Goal: Transaction & Acquisition: Purchase product/service

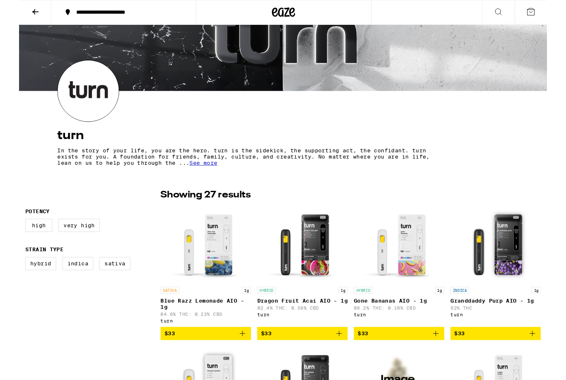
click at [63, 19] on button "**********" at bounding box center [112, 13] width 154 height 25
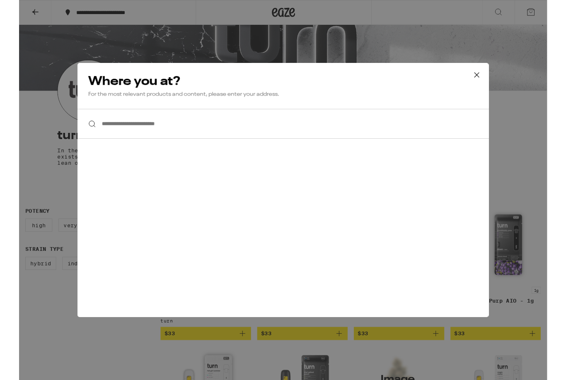
click at [111, 133] on input "**********" at bounding box center [283, 133] width 441 height 32
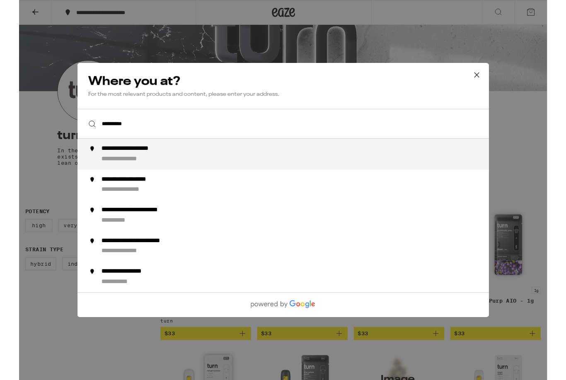
click at [169, 164] on div "**********" at bounding box center [131, 159] width 86 height 9
type input "**********"
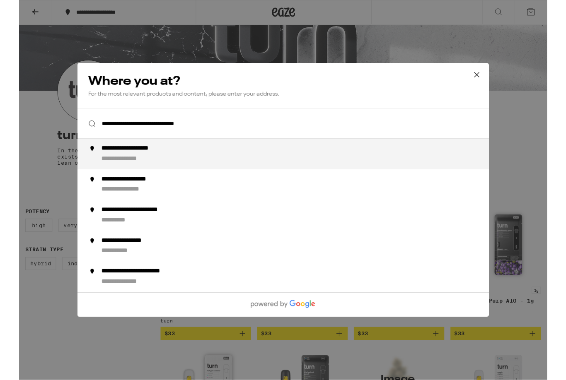
scroll to position [46, 0]
click at [217, 159] on div "**********" at bounding box center [299, 165] width 422 height 20
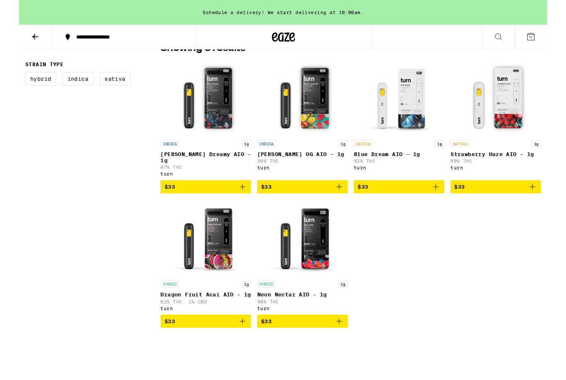
scroll to position [229, 0]
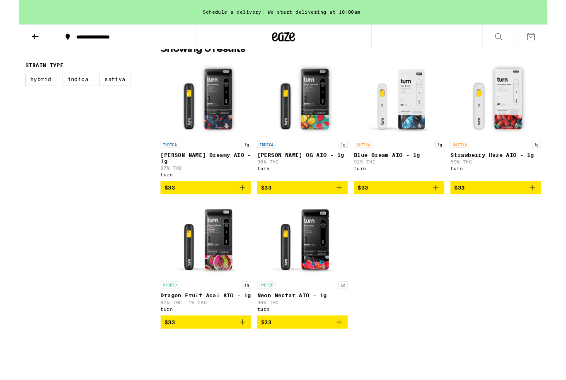
click at [197, 350] on span "$33" at bounding box center [200, 345] width 89 height 10
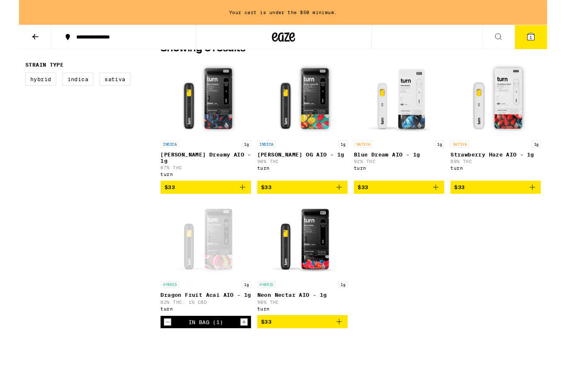
click at [241, 350] on icon "Increment" at bounding box center [240, 345] width 7 height 10
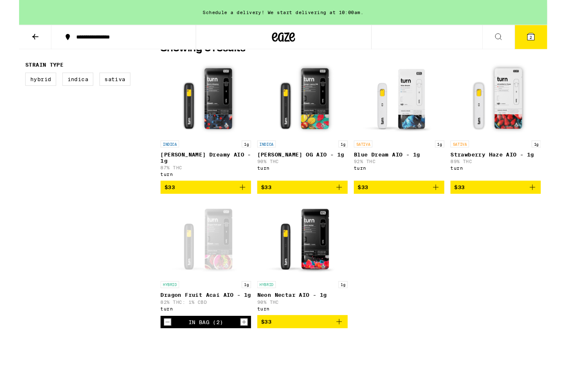
click at [239, 197] on icon "Add to bag" at bounding box center [239, 201] width 10 height 10
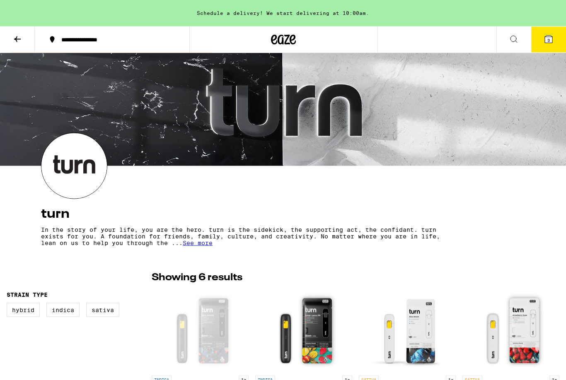
scroll to position [0, 0]
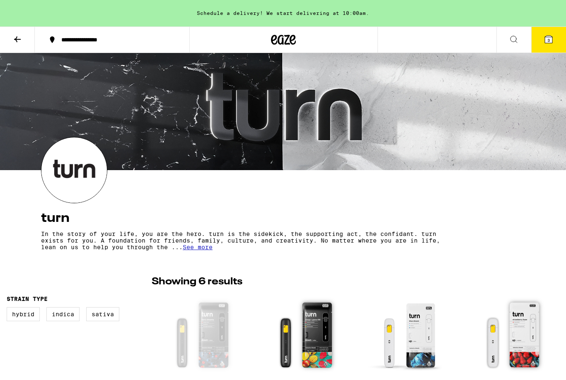
click at [551, 39] on icon at bounding box center [547, 39] width 7 height 7
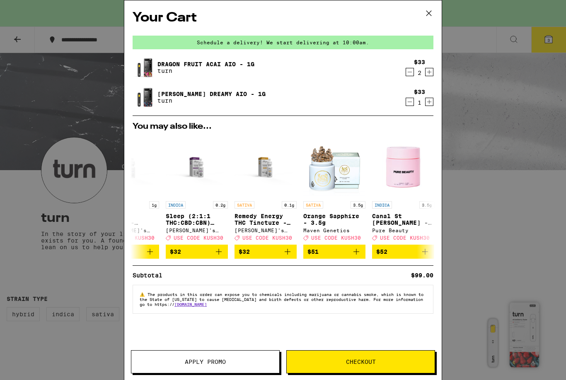
scroll to position [0, 173]
click at [340, 218] on p "Orange Sapphire - 3.5g" at bounding box center [334, 219] width 62 height 13
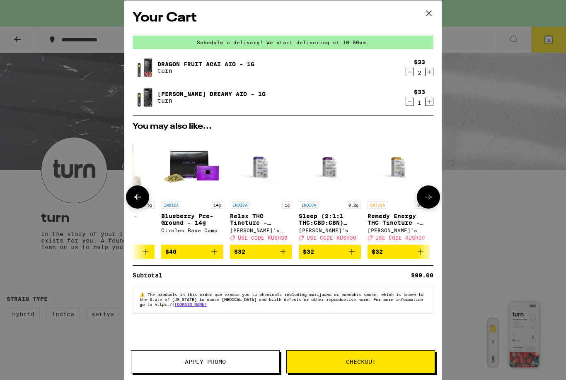
scroll to position [0, 39]
click at [263, 224] on p "Relax THC Tincture - 1000mg" at bounding box center [262, 219] width 62 height 13
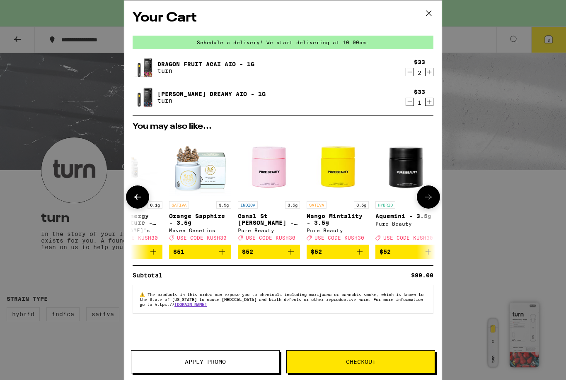
scroll to position [0, 312]
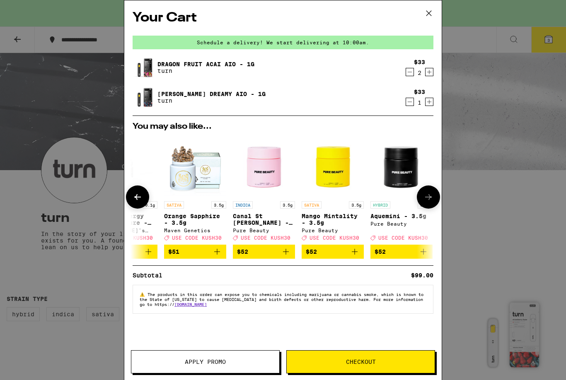
click at [330, 219] on p "Mango Mintality - 3.5g" at bounding box center [332, 219] width 62 height 13
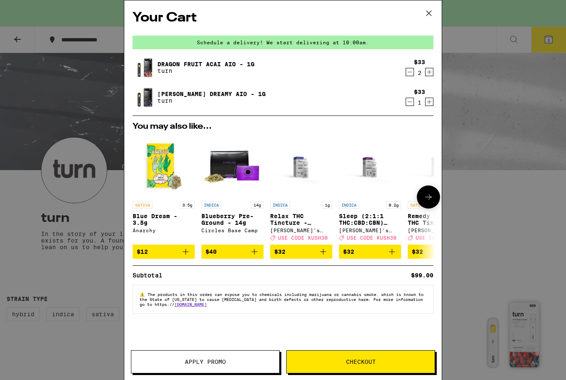
click at [429, 10] on icon at bounding box center [428, 13] width 12 height 12
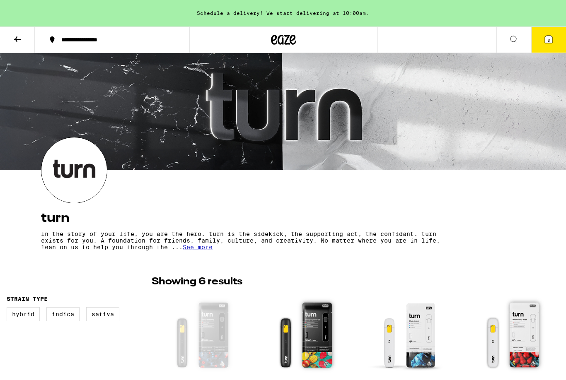
click at [542, 44] on button "3" at bounding box center [548, 40] width 35 height 26
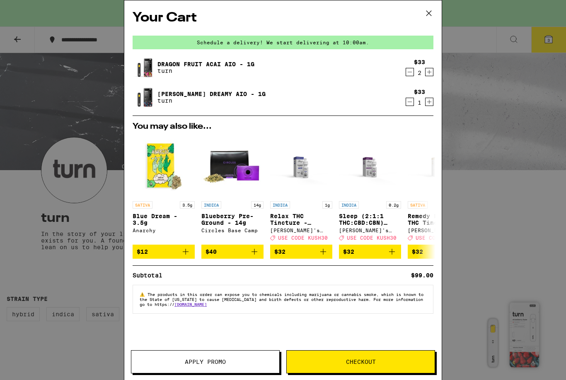
click at [329, 329] on div "Your Cart Schedule a delivery! We start delivering at 10:00am. Dragon Fruit Aca…" at bounding box center [282, 177] width 317 height 355
click at [362, 356] on button "Checkout" at bounding box center [360, 361] width 149 height 23
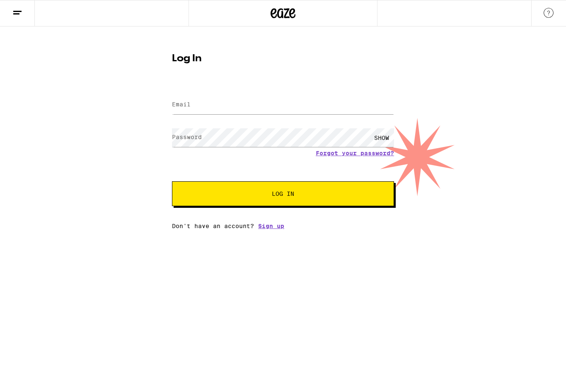
click at [274, 229] on link "Sign up" at bounding box center [271, 226] width 26 height 7
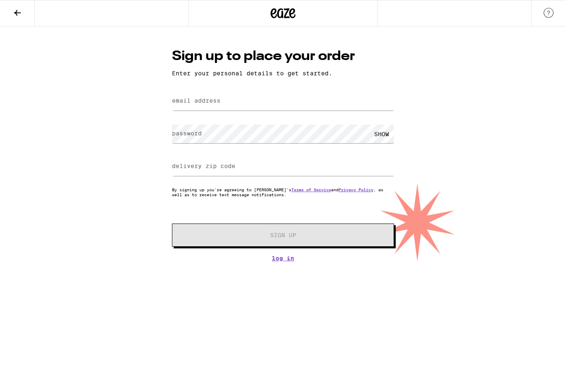
click at [215, 100] on label "email address" at bounding box center [196, 100] width 48 height 7
type input "Marymariewatkins@comcast.net"
click at [385, 133] on div "SHOW" at bounding box center [381, 134] width 25 height 19
click at [237, 166] on input "delivery zip code" at bounding box center [283, 166] width 222 height 19
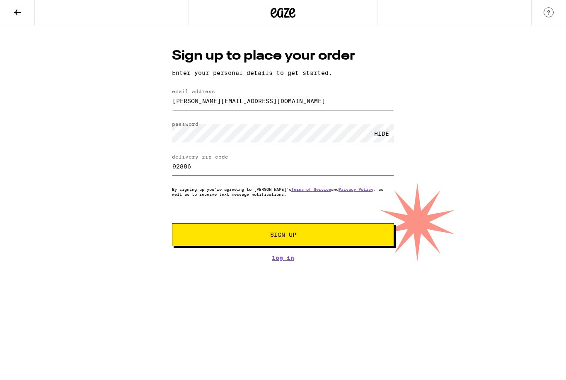
type input "92886"
click at [281, 238] on span "Sign Up" at bounding box center [283, 235] width 26 height 6
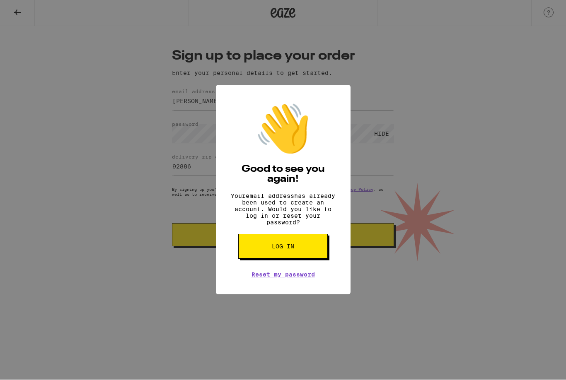
click at [291, 278] on link "Reset my password" at bounding box center [282, 275] width 63 height 7
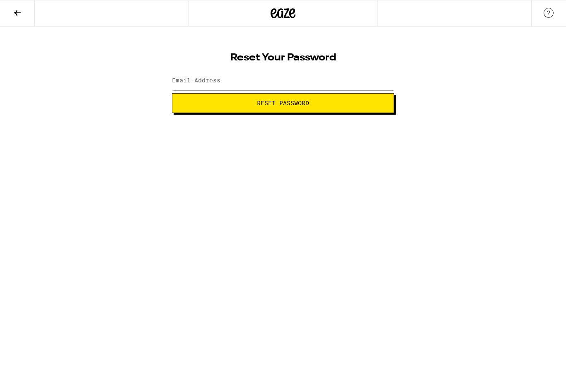
click at [202, 81] on label "Email Address" at bounding box center [196, 80] width 48 height 7
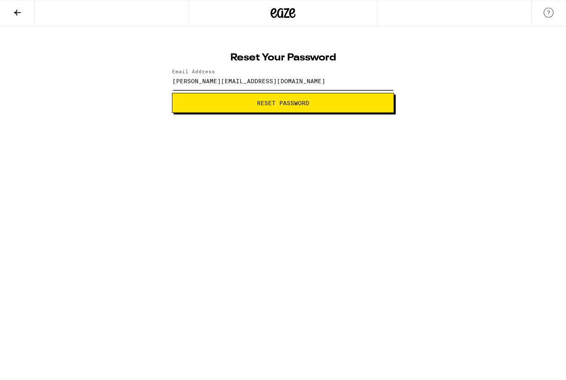
type input "marymariewatkins@comcast.net"
click at [298, 104] on span "Reset Password" at bounding box center [283, 103] width 52 height 6
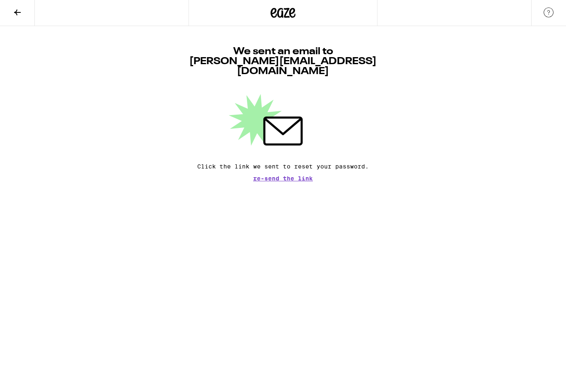
click at [61, 182] on html "We sent an email to marymariewatkins@comcast.net Click the link we sent to rese…" at bounding box center [283, 91] width 566 height 182
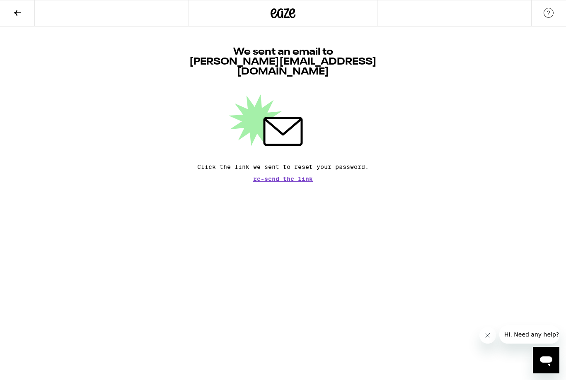
click at [18, 12] on icon at bounding box center [17, 13] width 7 height 6
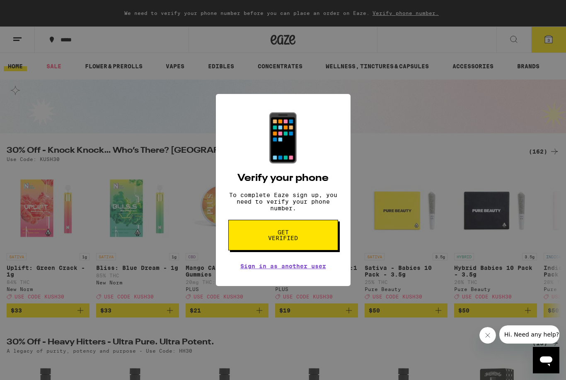
click at [289, 270] on link "Sign in as another user" at bounding box center [283, 266] width 86 height 7
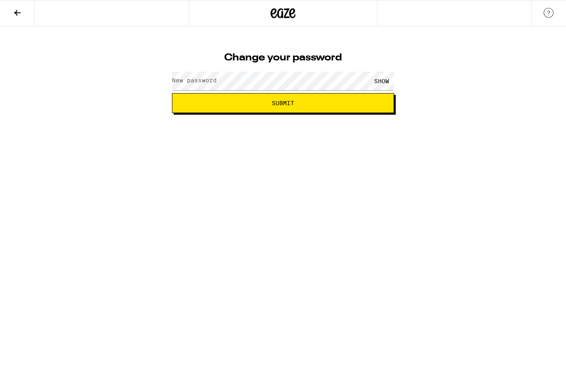
click at [216, 80] on label "New password" at bounding box center [194, 80] width 45 height 7
click at [199, 83] on label "New password" at bounding box center [194, 80] width 45 height 7
click at [385, 84] on div "SHOW" at bounding box center [381, 81] width 25 height 19
click at [284, 105] on span "Submit" at bounding box center [283, 103] width 22 height 6
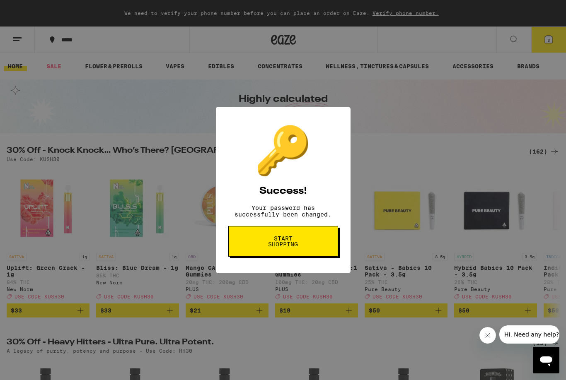
click at [286, 243] on span "Start shopping" at bounding box center [283, 242] width 43 height 12
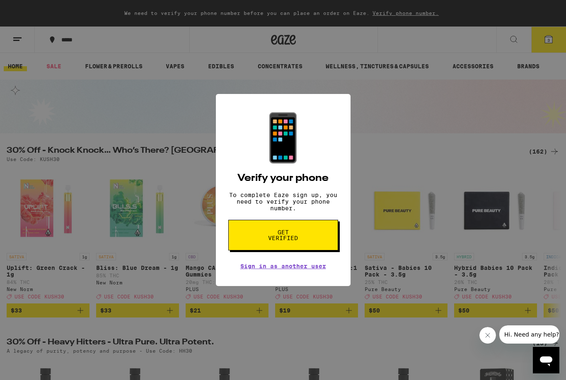
click at [293, 240] on span "Get verified" at bounding box center [283, 235] width 43 height 12
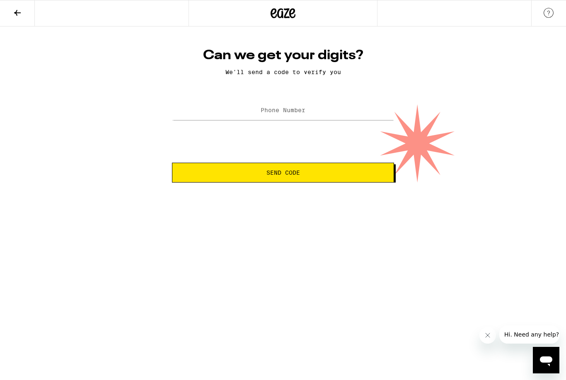
click at [280, 111] on label "Phone Number" at bounding box center [282, 110] width 45 height 7
type input "[PHONE_NUMBER]"
click at [293, 176] on span "Send Code" at bounding box center [283, 173] width 34 height 6
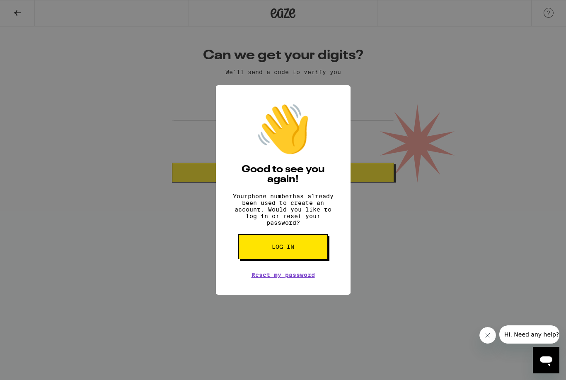
click at [288, 250] on span "Log in" at bounding box center [283, 247] width 22 height 6
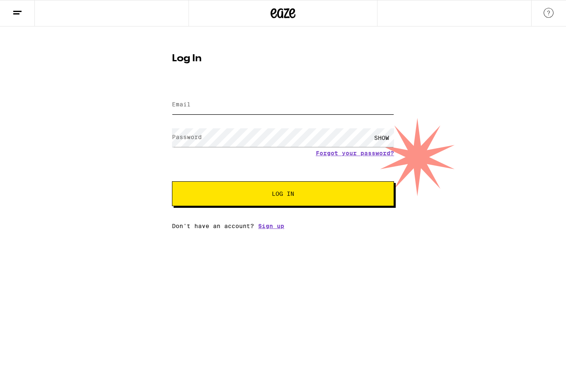
click at [234, 98] on input "Email" at bounding box center [283, 105] width 222 height 19
type input ","
type input "marymariewatkins@comcast.net"
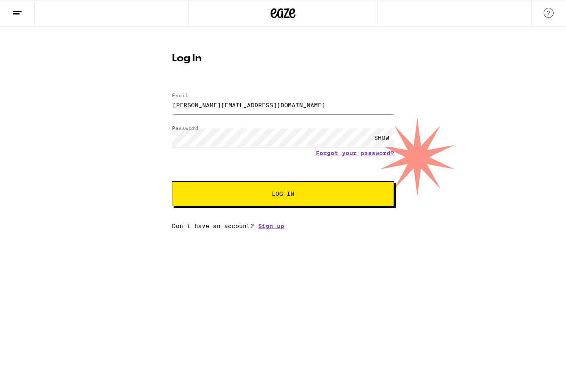
click at [383, 142] on div "SHOW" at bounding box center [381, 137] width 25 height 19
click at [283, 195] on button "Log In" at bounding box center [283, 193] width 222 height 25
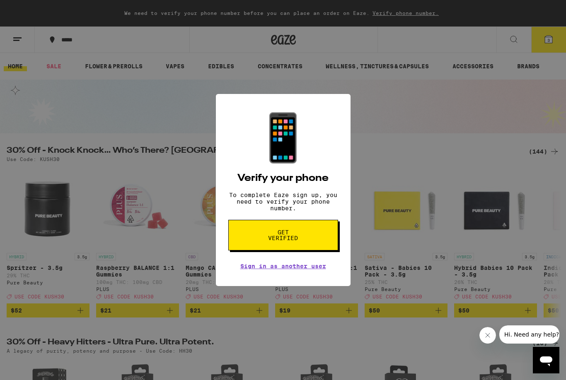
click at [292, 237] on span "Get verified" at bounding box center [283, 235] width 43 height 12
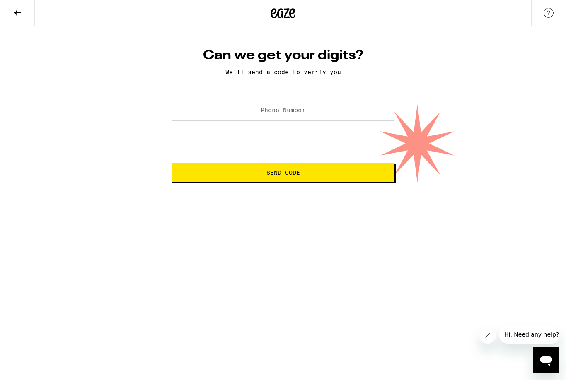
click at [247, 111] on input "Phone Number" at bounding box center [283, 110] width 222 height 19
type input "(312) 342-4351"
click at [293, 171] on span "Send Code" at bounding box center [283, 173] width 34 height 6
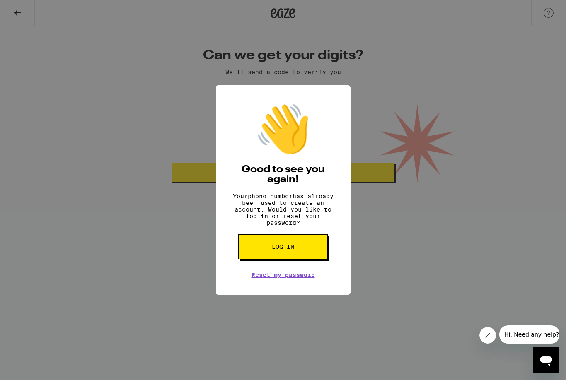
click at [281, 278] on link "Reset my password" at bounding box center [282, 275] width 63 height 7
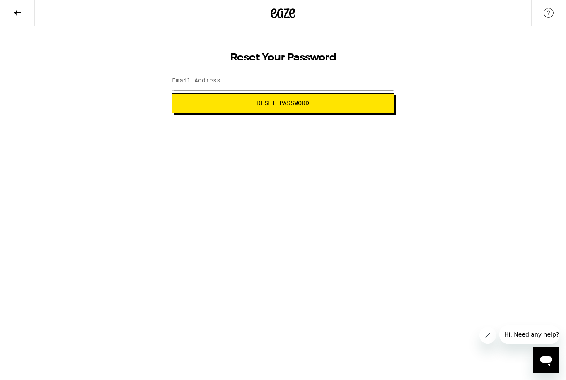
click at [201, 81] on label "Email Address" at bounding box center [196, 80] width 48 height 7
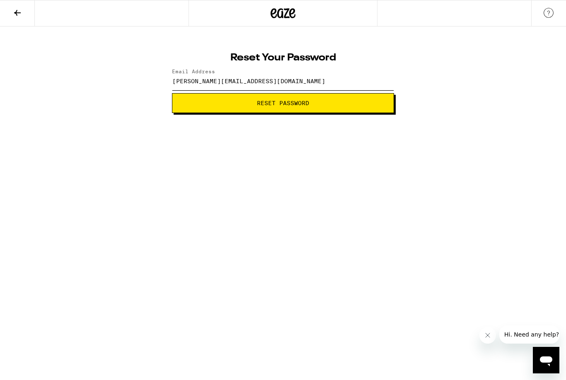
type input "marymariewatkins@comcast.net"
click at [295, 103] on span "Reset Password" at bounding box center [283, 103] width 52 height 6
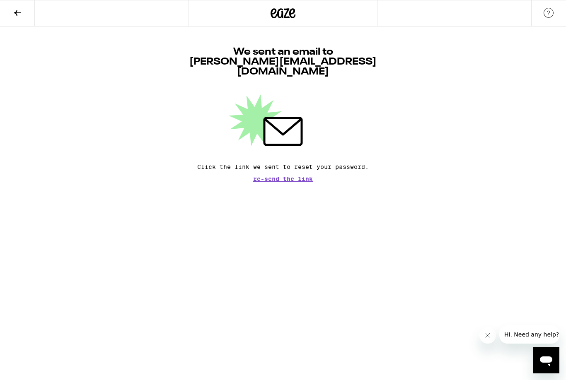
click at [548, 356] on icon "Open messaging window" at bounding box center [545, 361] width 12 height 10
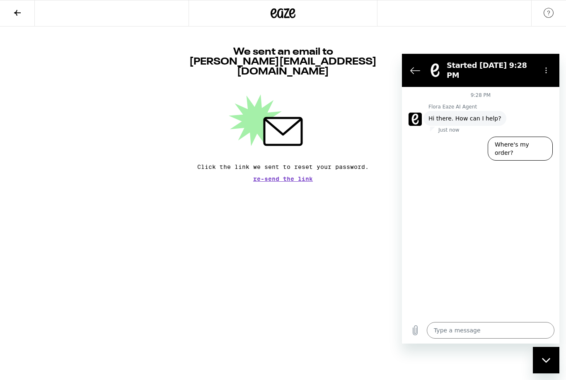
click at [541, 364] on div "Close messaging window" at bounding box center [545, 360] width 25 height 25
type textarea "x"
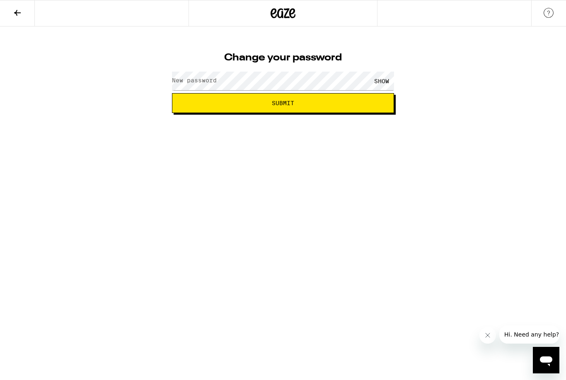
click at [212, 83] on label "New password" at bounding box center [194, 80] width 45 height 7
click at [200, 78] on label "New password" at bounding box center [194, 80] width 45 height 7
click at [382, 84] on div "SHOW" at bounding box center [381, 81] width 25 height 19
click at [289, 102] on span "Submit" at bounding box center [283, 103] width 22 height 6
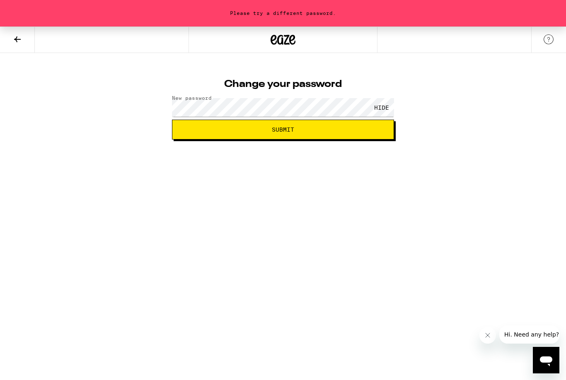
click at [298, 121] on button "Submit" at bounding box center [283, 130] width 222 height 20
click at [286, 129] on span "Submit" at bounding box center [283, 130] width 22 height 6
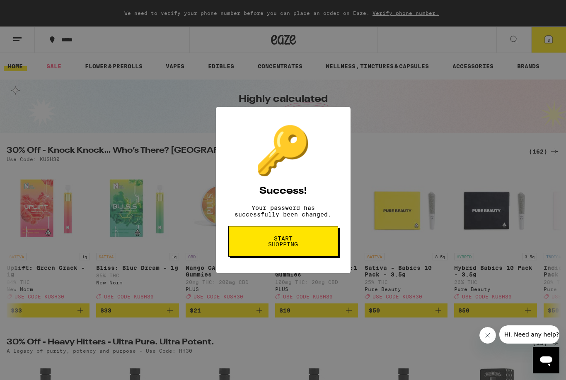
click at [285, 243] on span "Start shopping" at bounding box center [283, 242] width 43 height 12
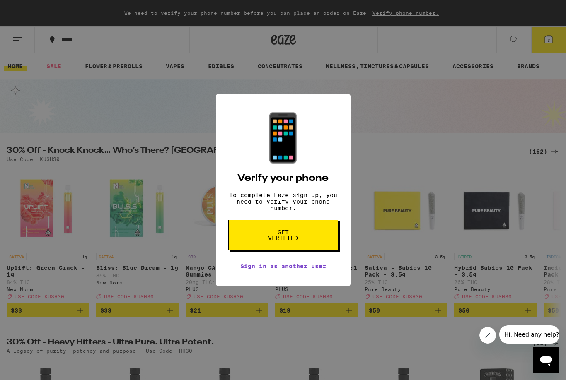
click at [280, 270] on link "Sign in as another user" at bounding box center [283, 266] width 86 height 7
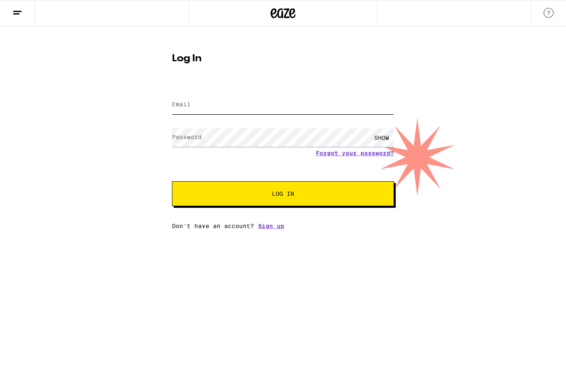
click at [229, 99] on input "Email" at bounding box center [283, 105] width 222 height 19
type input "marymariewatkins@comcast.net"
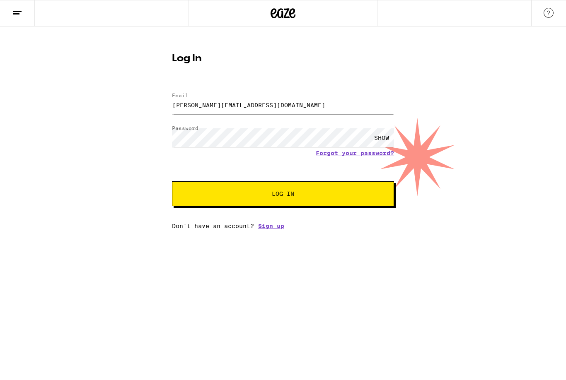
click at [383, 140] on div "SHOW" at bounding box center [381, 137] width 25 height 19
click at [283, 195] on span "Log In" at bounding box center [283, 194] width 22 height 6
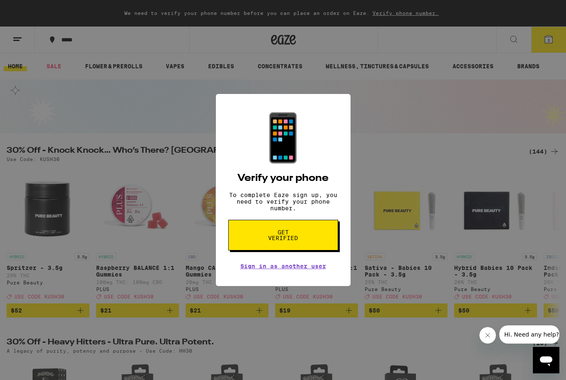
click at [293, 241] on span "Get verified" at bounding box center [283, 235] width 43 height 12
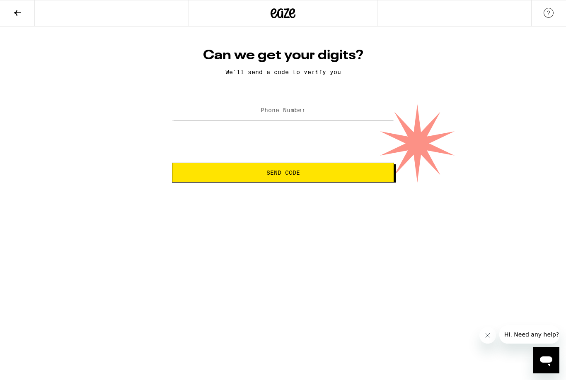
click at [284, 108] on label "Phone Number" at bounding box center [282, 110] width 45 height 7
type input "(312) 342-4351"
click at [283, 166] on button "Send Code" at bounding box center [283, 173] width 222 height 20
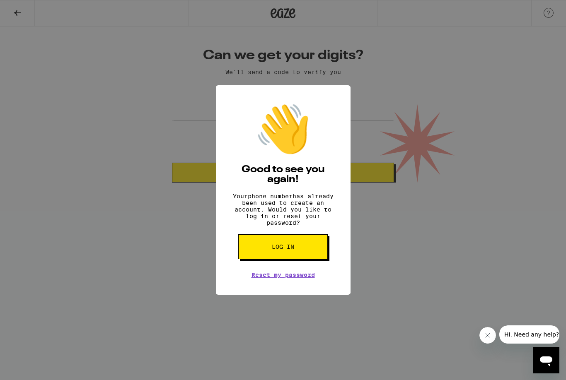
click at [532, 335] on span "Hi. Need any help?" at bounding box center [531, 334] width 55 height 7
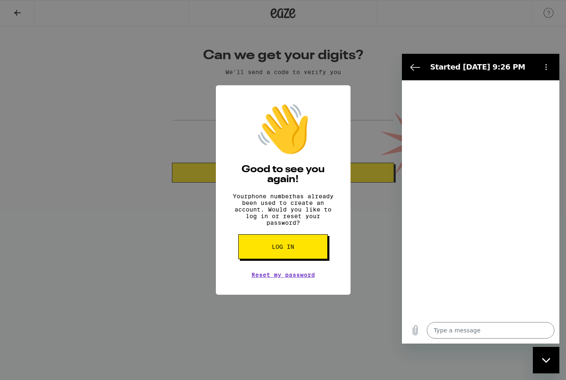
type textarea "x"
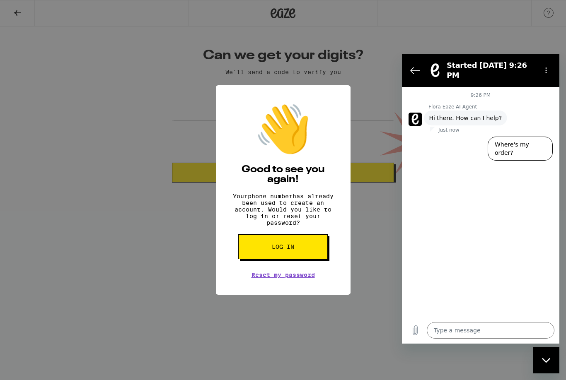
click at [481, 325] on textarea at bounding box center [490, 330] width 128 height 17
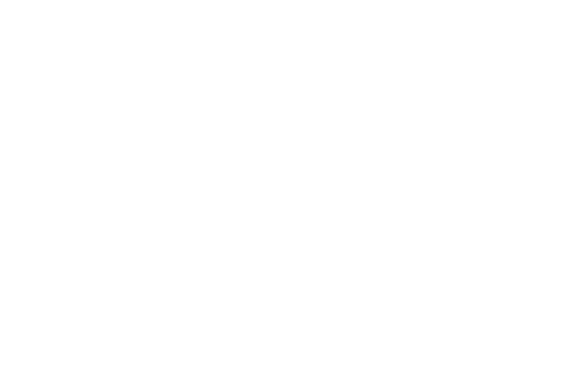
type textarea "T"
type textarea "x"
type textarea "Tr"
type textarea "x"
type textarea "Try"
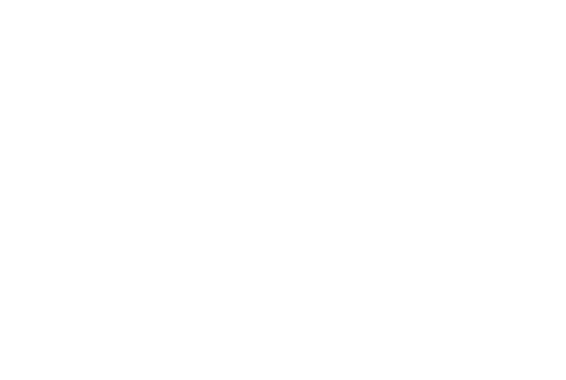
type textarea "x"
type textarea "Tryi"
type textarea "x"
type textarea "Tryin"
type textarea "x"
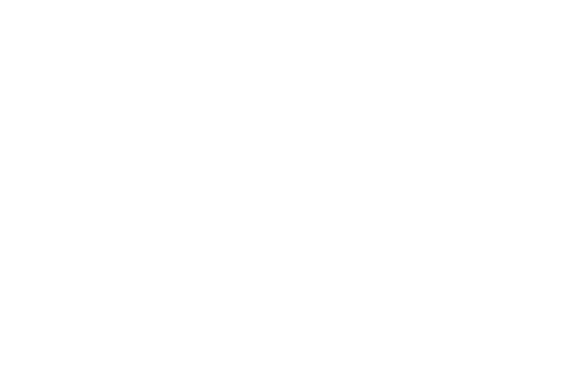
type textarea "Trying"
type textarea "x"
type textarea "Tryingb"
type textarea "x"
type textarea "Tryingbt"
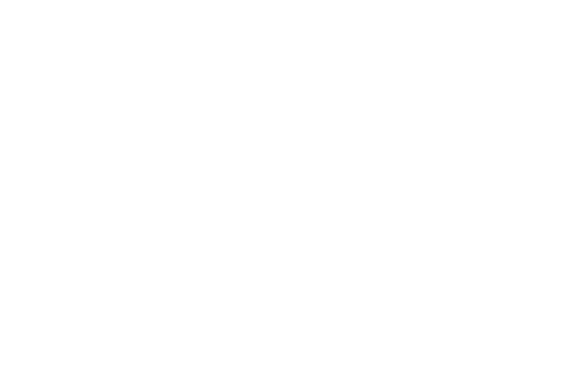
type textarea "x"
type textarea "Tryingbto"
type textarea "x"
type textarea "Tryingbto"
type textarea "x"
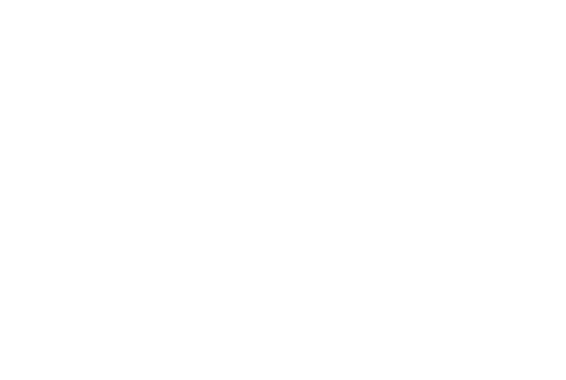
type textarea "Tryingbto l"
type textarea "x"
type textarea "Tryingbto lo"
type textarea "x"
type textarea "Tryingbto loh"
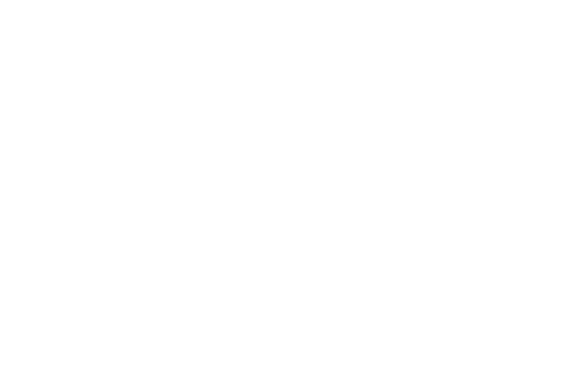
type textarea "x"
type textarea "Tryingbto loh"
type textarea "x"
type textarea "Tryingbto loh o"
type textarea "x"
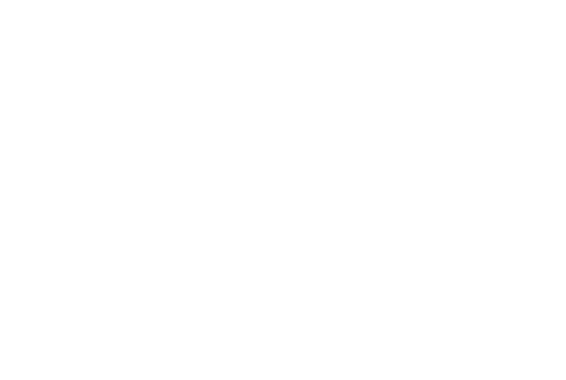
type textarea "Tryingbto loh on"
type textarea "x"
type textarea "Tryingbto loh on"
type textarea "x"
type textarea "Tryingbto loh on"
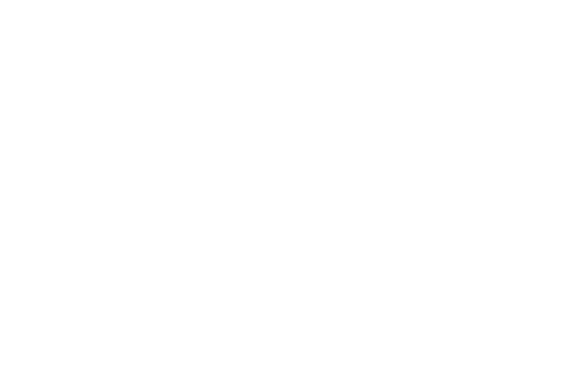
type textarea "x"
type textarea "Tryingbto loh o"
type textarea "x"
type textarea "Tryingbto loh"
type textarea "x"
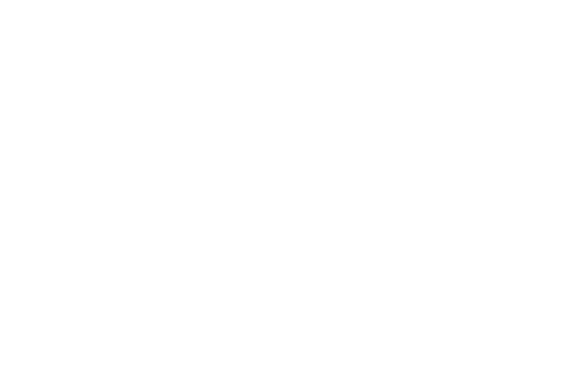
type textarea "Tryingbto loh"
type textarea "x"
type textarea "Tryingbto lo"
type textarea "x"
type textarea "Tryingbto l"
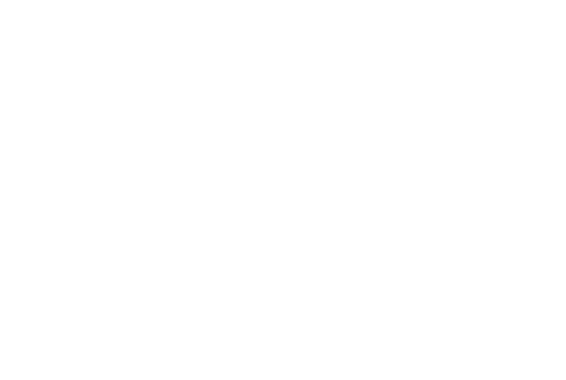
type textarea "x"
type textarea "Tryingbto"
type textarea "x"
type textarea "Tryingbto"
type textarea "x"
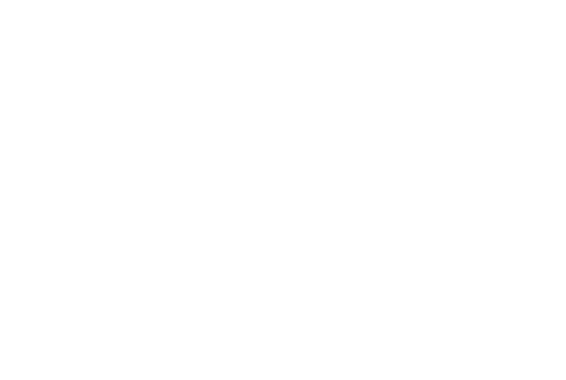
type textarea "Tryingbt"
type textarea "x"
type textarea "Tryingb"
type textarea "x"
type textarea "Trying"
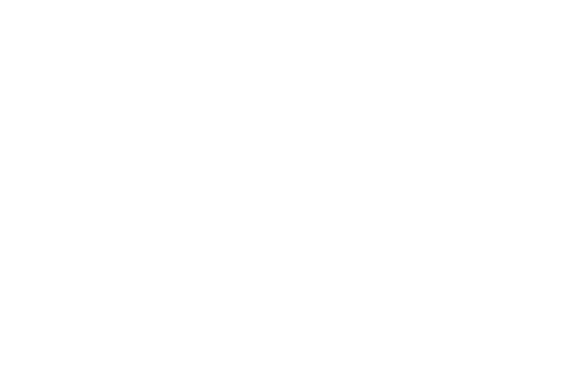
type textarea "x"
type textarea "Trying"
type textarea "x"
type textarea "Trying t"
type textarea "x"
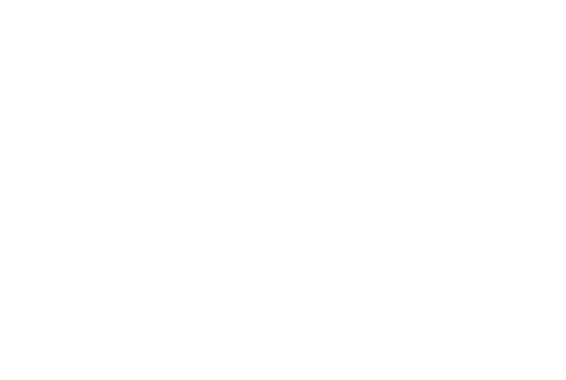
type textarea "Trying to"
type textarea "x"
type textarea "Trying to"
type textarea "x"
type textarea "Trying to l"
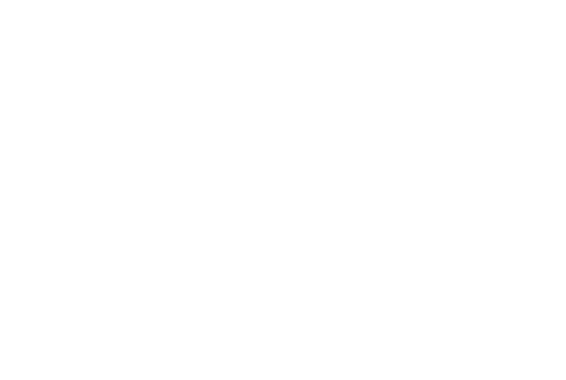
type textarea "x"
type textarea "Trying to lo"
type textarea "x"
type textarea "Trying to log"
type textarea "x"
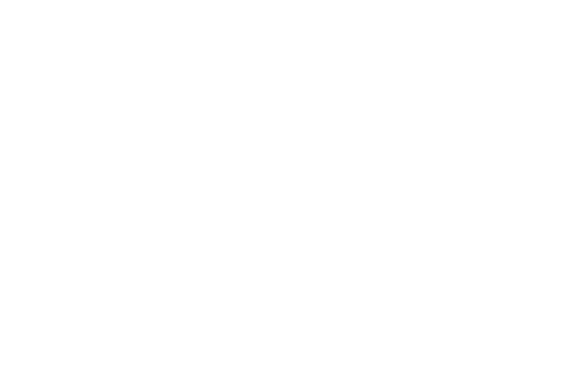
type textarea "Trying to log"
type textarea "x"
type textarea "Trying to log o"
type textarea "x"
type textarea "Trying to log on"
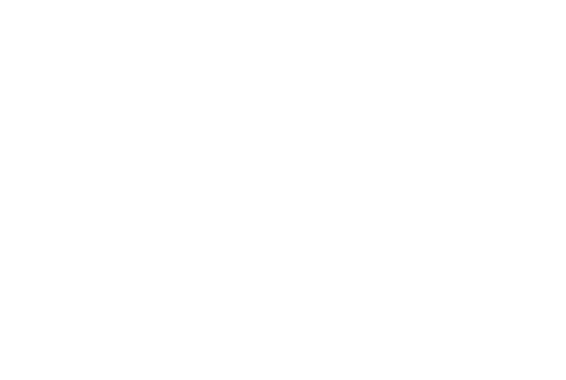
type textarea "x"
type textarea "Trying to log on"
type textarea "x"
type textarea "Trying to log on"
click at [547, 41] on button "Send message" at bounding box center [545, 33] width 17 height 17
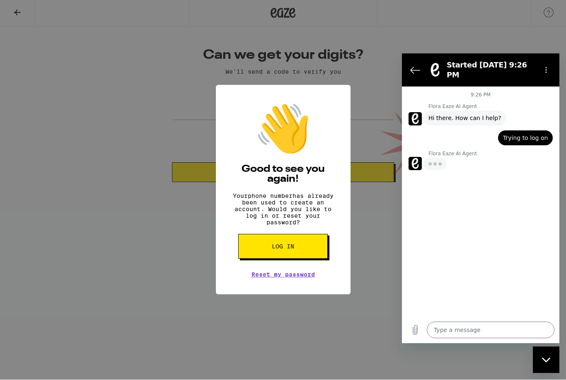
type textarea "x"
click at [412, 72] on button "Back to the conversation list" at bounding box center [415, 70] width 17 height 17
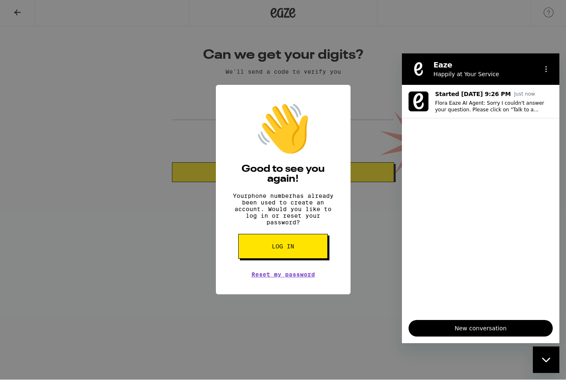
click at [485, 323] on span "New conversation" at bounding box center [480, 328] width 130 height 10
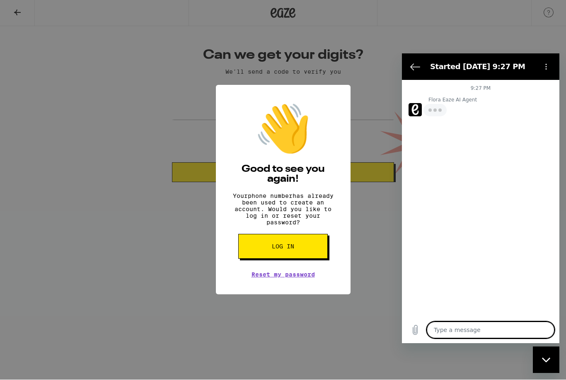
type textarea "x"
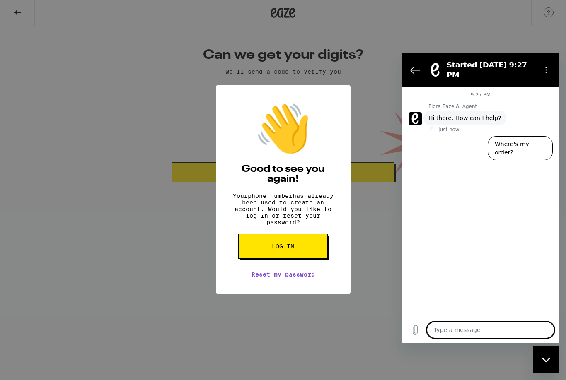
click at [137, 250] on div "👋 Good to see you again! Your phone number has already been used to create an a…" at bounding box center [283, 190] width 566 height 380
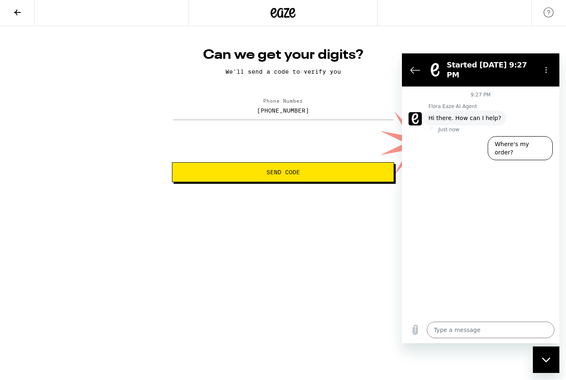
click at [361, 84] on div "Can we get your digits? We'll send a code to verify you Phone Number (312) 342-…" at bounding box center [283, 114] width 238 height 135
click at [347, 106] on input "(312) 342-4351" at bounding box center [283, 110] width 222 height 19
click at [417, 62] on button "Back to the conversation list" at bounding box center [415, 70] width 17 height 17
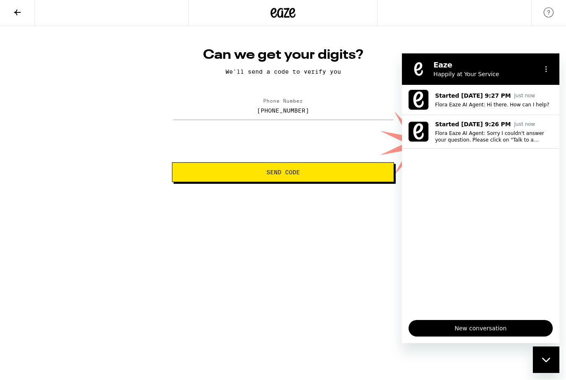
click at [515, 139] on p "Flora Eaze AI Agent: Sorry I couldn't answer your question. Please click on "Ta…" at bounding box center [494, 136] width 118 height 13
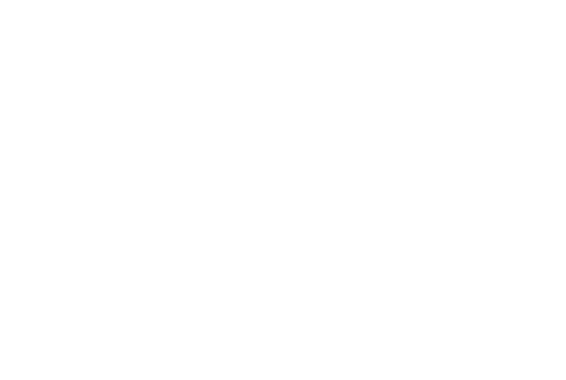
type textarea "T"
type textarea "x"
type textarea "Tr"
type textarea "x"
type textarea "Tri"
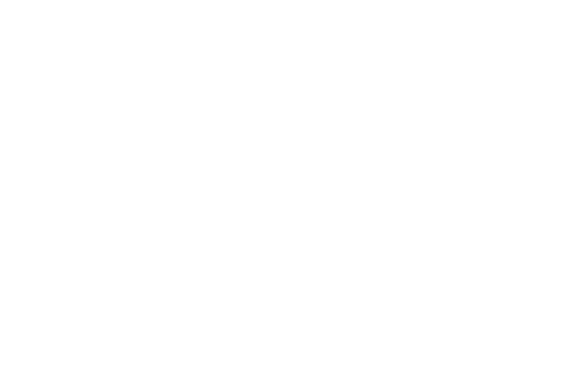
type textarea "x"
type textarea "Trin"
type textarea "x"
type textarea "Tring"
type textarea "x"
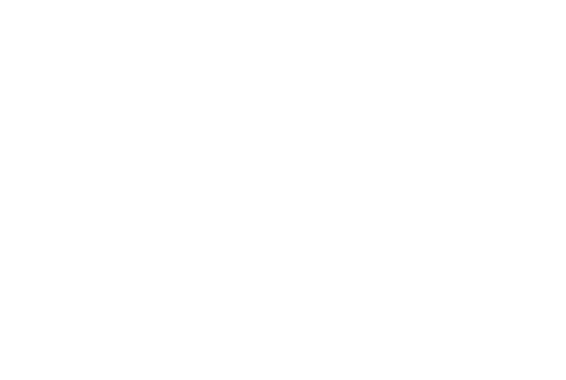
type textarea "Trin"
type textarea "x"
type textarea "Tri"
type textarea "x"
type textarea "Tr"
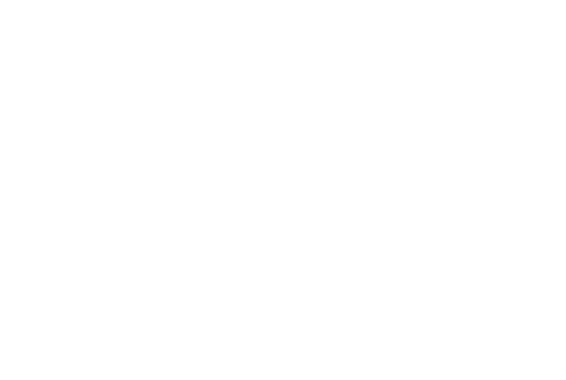
type textarea "x"
type textarea "Try"
type textarea "x"
type textarea "Tryi"
type textarea "x"
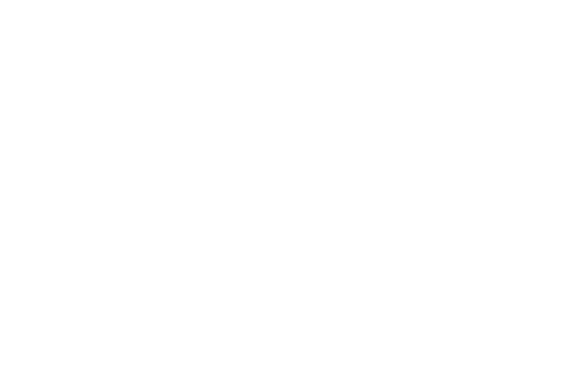
type textarea "Tryin"
type textarea "x"
type textarea "Trying"
type textarea "x"
type textarea "Trying"
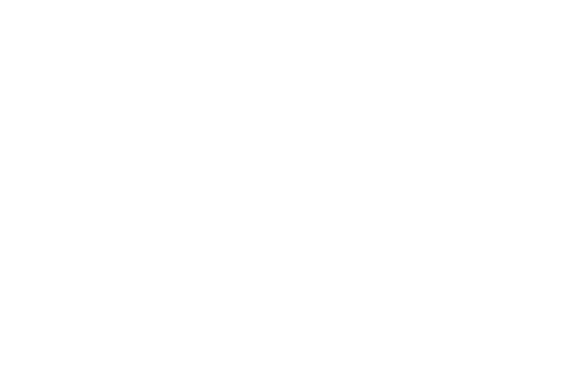
type textarea "x"
type textarea "Trying t"
type textarea "x"
type textarea "Trying to"
type textarea "x"
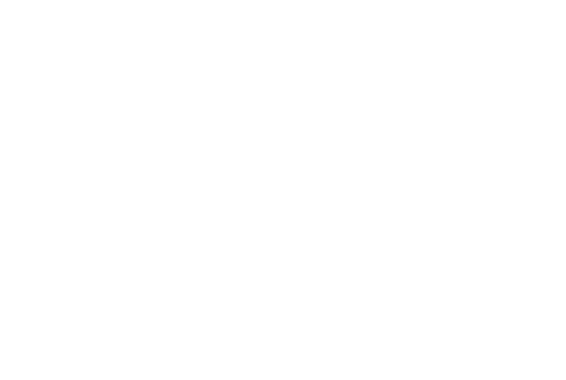
type textarea "Trying to"
type textarea "x"
type textarea "Trying to l"
type textarea "x"
type textarea "Trying to lo"
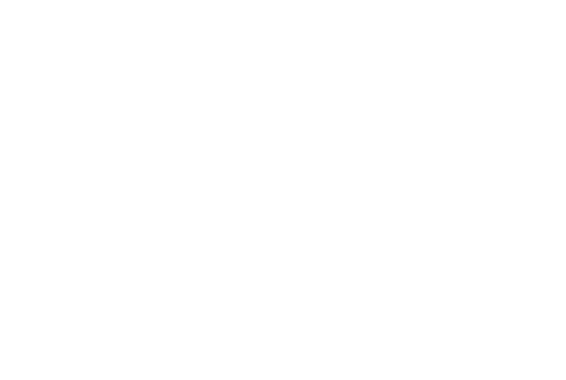
type textarea "x"
type textarea "Trying to log"
type textarea "x"
type textarea "Trying to log"
type textarea "x"
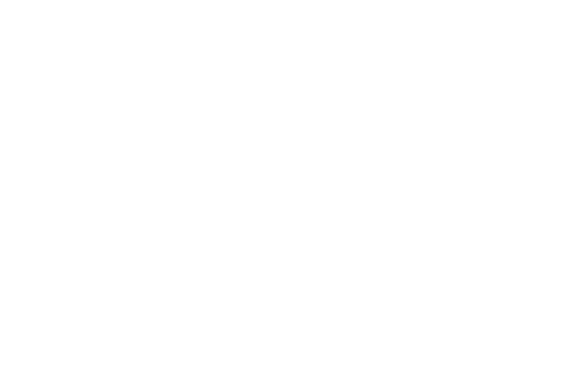
type textarea "Trying to log i"
type textarea "x"
type textarea "Trying to log in"
type textarea "x"
type textarea "Trying to log in"
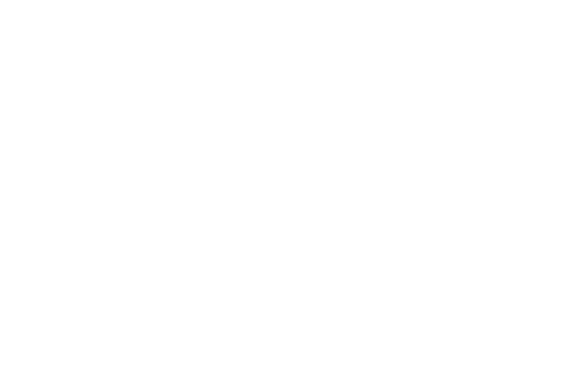
click at [562, 135] on html "Can we get your digits? We'll send a code to verify you Phone Number (312) 342-…" at bounding box center [283, 91] width 566 height 183
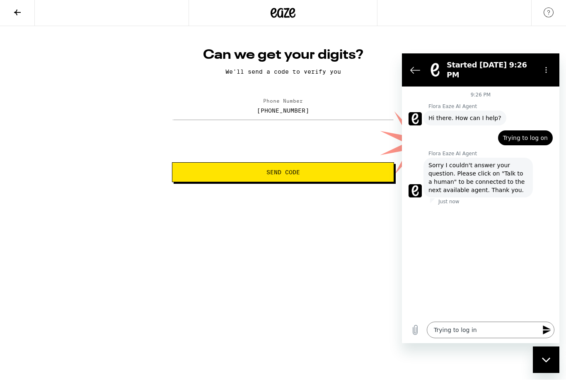
click at [543, 333] on icon "Send message" at bounding box center [546, 329] width 8 height 9
type textarea "x"
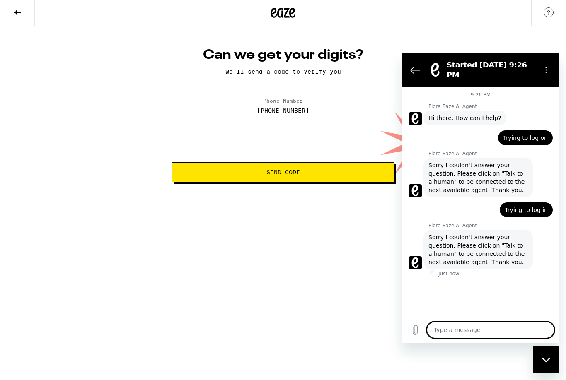
click at [549, 13] on img at bounding box center [548, 13] width 10 height 10
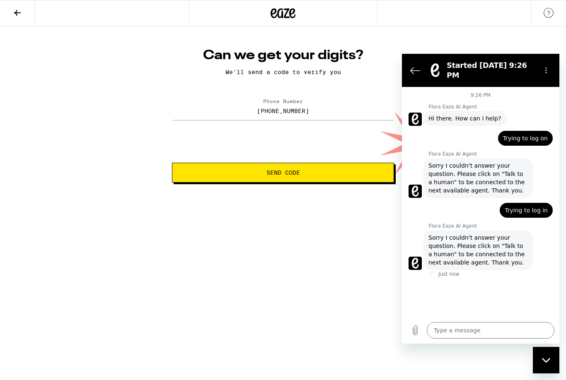
click at [411, 69] on icon "Back to the conversation list" at bounding box center [415, 70] width 10 height 10
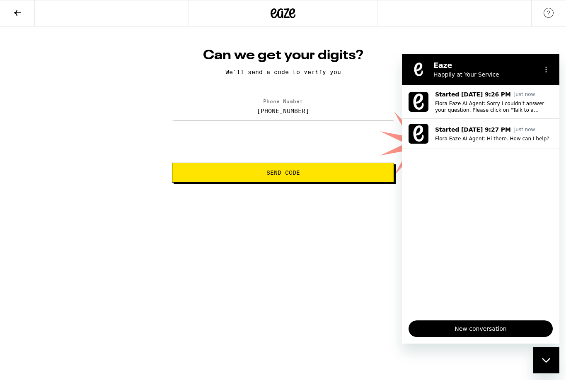
click at [356, 183] on html "Can we get your digits? We'll send a code to verify you Phone Number (312) 342-…" at bounding box center [283, 91] width 566 height 183
click at [523, 29] on div "Can we get your digits? We'll send a code to verify you Phone Number (312) 342-…" at bounding box center [283, 104] width 566 height 156
click at [484, 183] on html "Can we get your digits? We'll send a code to verify you Phone Number (312) 342-…" at bounding box center [283, 91] width 566 height 183
click at [550, 361] on div "Close messaging window" at bounding box center [545, 360] width 25 height 25
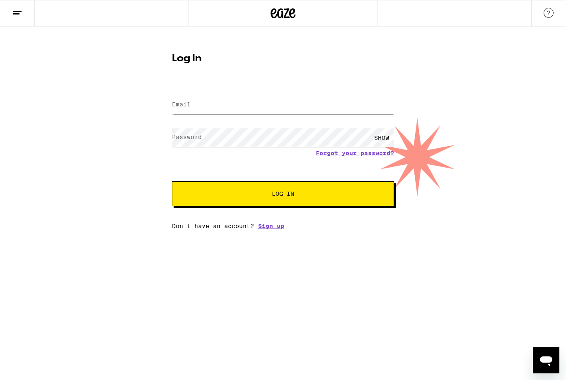
click at [552, 15] on img at bounding box center [548, 13] width 10 height 10
